Goal: Navigation & Orientation: Find specific page/section

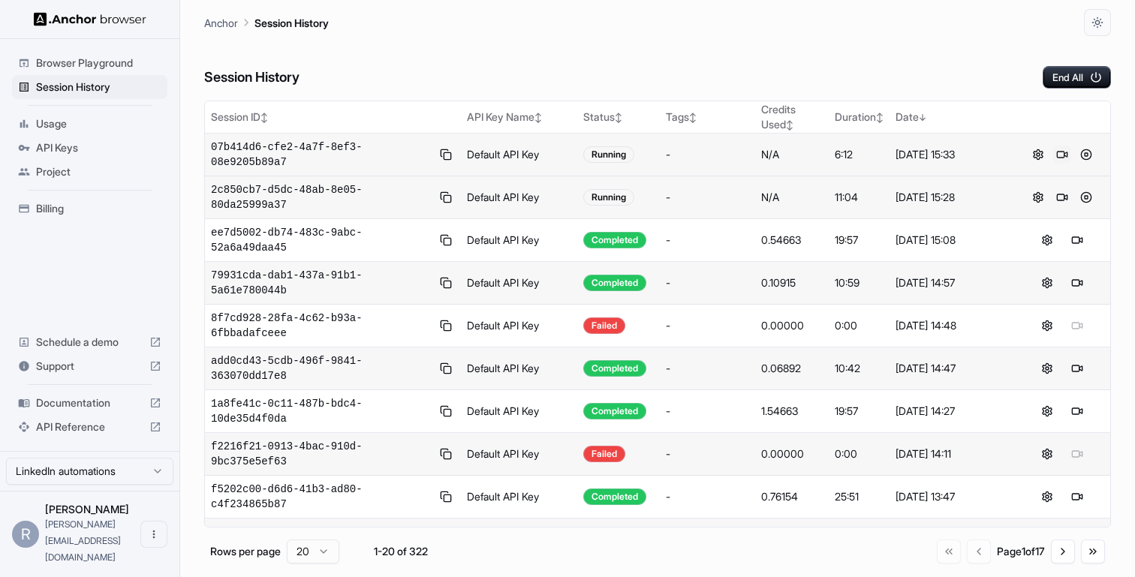
click at [1060, 155] on button at bounding box center [1063, 155] width 18 height 18
